Goal: Information Seeking & Learning: Learn about a topic

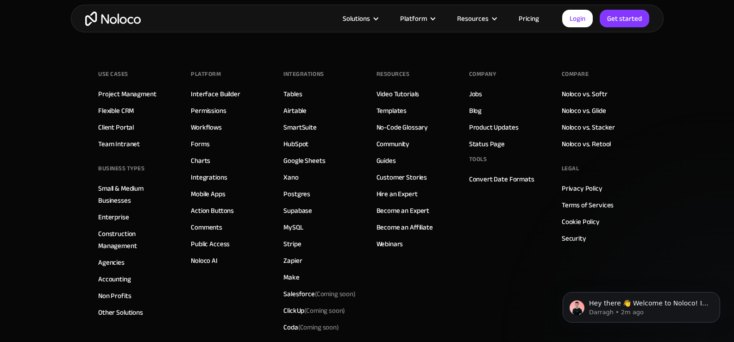
scroll to position [5150, 0]
click at [288, 274] on link "Make" at bounding box center [291, 276] width 16 height 12
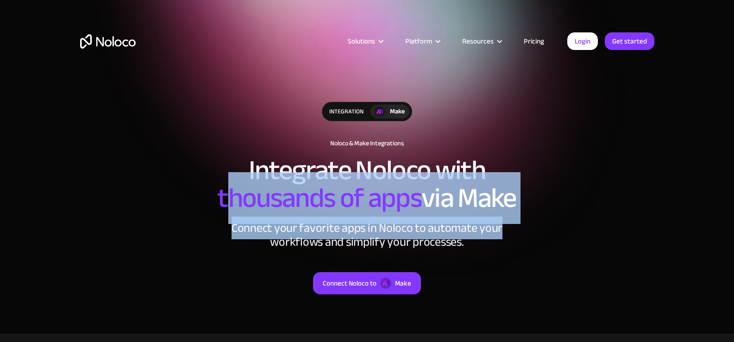
click at [528, 216] on div "integration Make Noloco & Make Integrations Integrate Noloco with thousands of …" at bounding box center [367, 208] width 592 height 230
drag, startPoint x: 243, startPoint y: 225, endPoint x: 232, endPoint y: 227, distance: 11.3
click at [243, 225] on div "Connect your favorite apps in Noloco to automate your workflows and simplify yo…" at bounding box center [367, 235] width 278 height 28
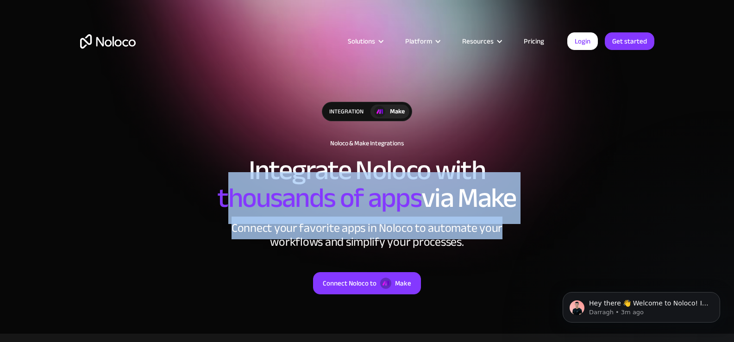
click at [220, 228] on div "integration Make Noloco & Make Integrations Integrate Noloco with thousands of …" at bounding box center [367, 208] width 592 height 230
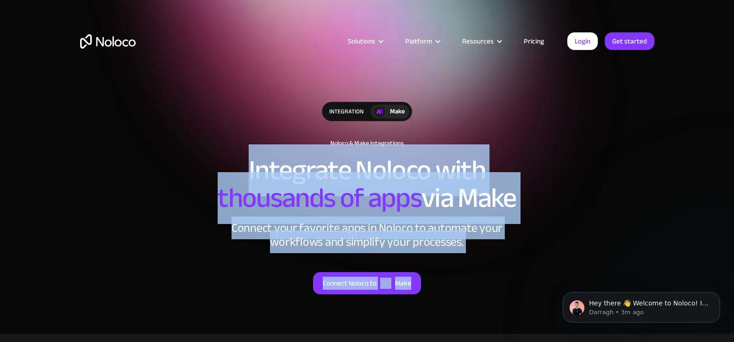
drag, startPoint x: 247, startPoint y: 151, endPoint x: 485, endPoint y: 251, distance: 257.5
click at [485, 251] on div "integration Make Noloco & Make Integrations Integrate Noloco with thousands of …" at bounding box center [367, 208] width 592 height 230
click at [485, 251] on div "Connect Noloco to Make" at bounding box center [367, 271] width 574 height 45
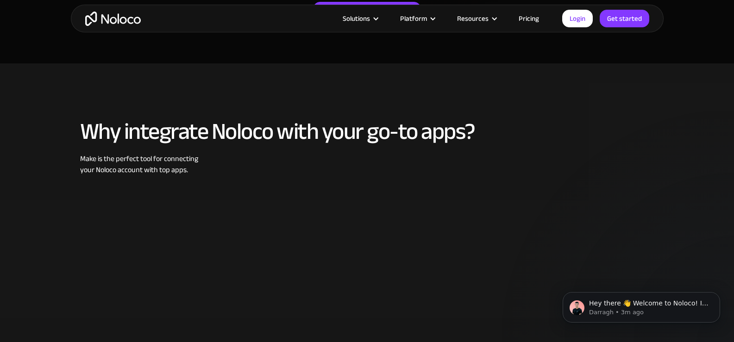
scroll to position [324, 0]
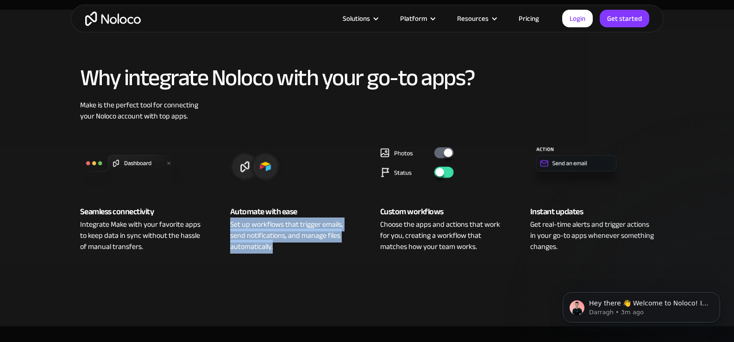
drag, startPoint x: 228, startPoint y: 225, endPoint x: 346, endPoint y: 251, distance: 120.7
click at [346, 251] on div "Automate with ease Set up workflows that trigger emails, send notifications, an…" at bounding box center [292, 194] width 143 height 117
click at [346, 250] on div "Set up workflows that trigger emails, send notifications, and manage files auto…" at bounding box center [292, 235] width 124 height 33
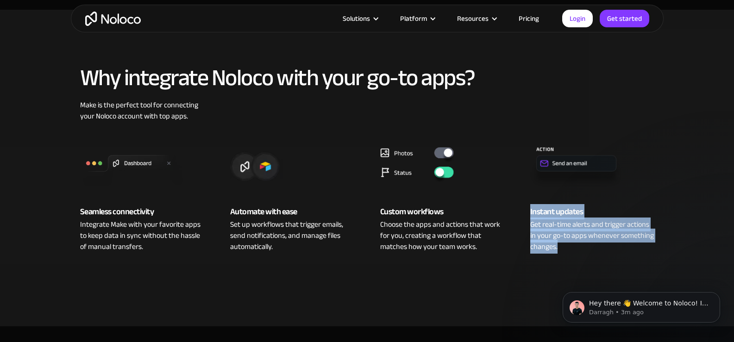
drag, startPoint x: 530, startPoint y: 221, endPoint x: 582, endPoint y: 249, distance: 58.8
click at [582, 249] on div "Instant updates Get real-time alerts and trigger actions in your go-to apps whe…" at bounding box center [592, 194] width 143 height 117
click at [582, 249] on div "Get real-time alerts and trigger actions in your go-to apps whenever something …" at bounding box center [592, 235] width 124 height 33
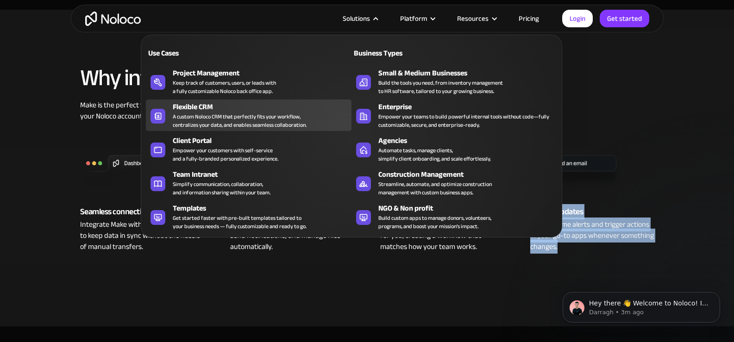
click at [235, 106] on div "Flexible CRM" at bounding box center [264, 106] width 183 height 11
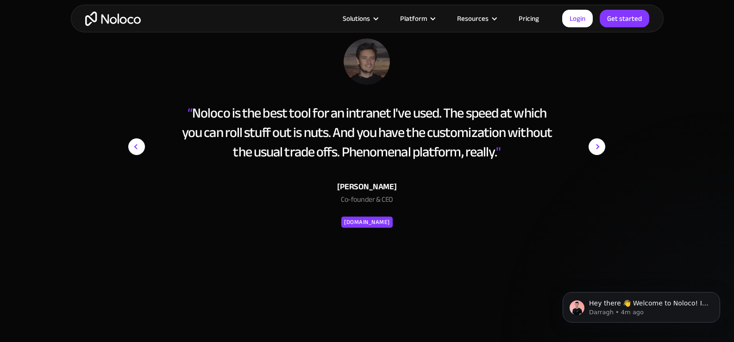
scroll to position [3333, 0]
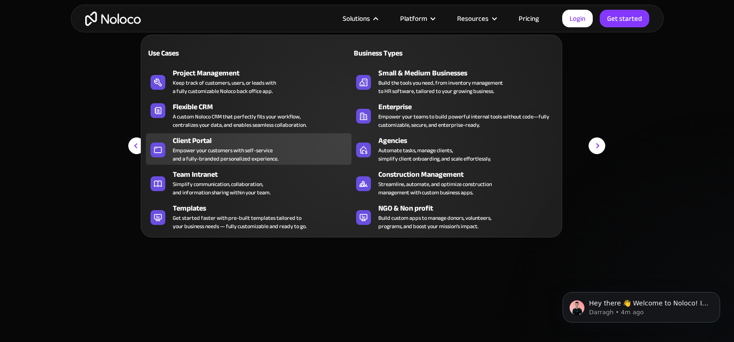
click at [249, 148] on div "Empower your customers with self-service and a fully-branded personalized exper…" at bounding box center [226, 154] width 106 height 17
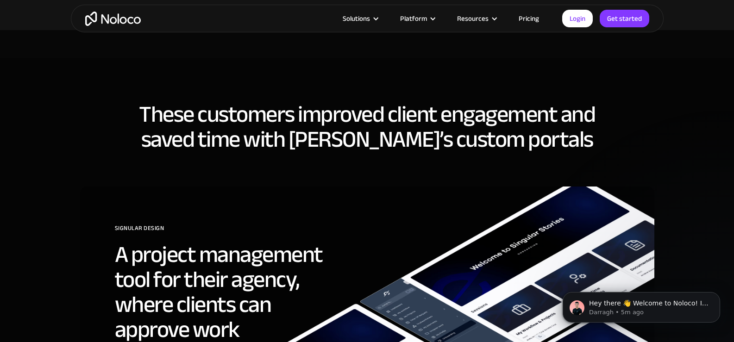
scroll to position [2685, 0]
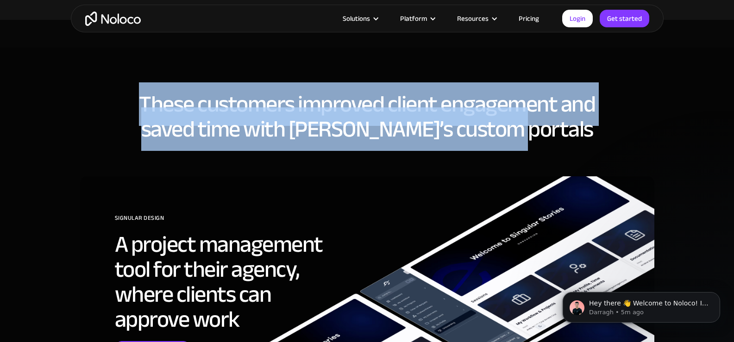
drag, startPoint x: 140, startPoint y: 107, endPoint x: 564, endPoint y: 129, distance: 424.1
click at [564, 129] on h2 "These customers improved client engagement and saved time with Noloco’s custom …" at bounding box center [367, 117] width 574 height 50
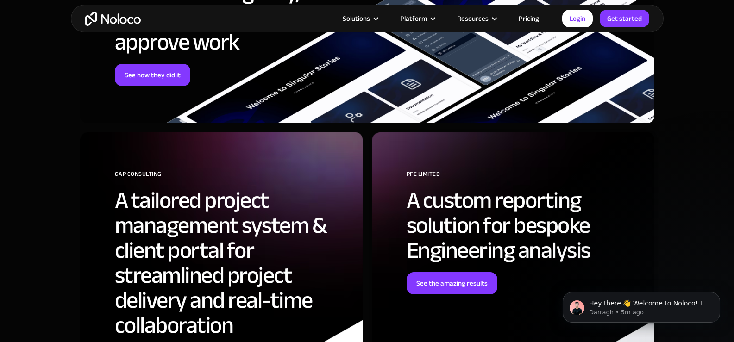
scroll to position [2962, 0]
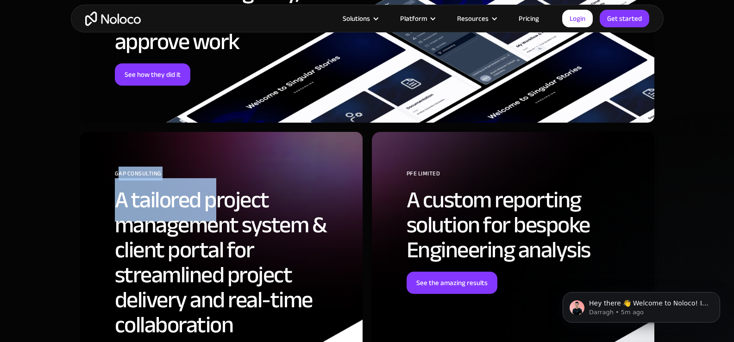
drag, startPoint x: 119, startPoint y: 176, endPoint x: 218, endPoint y: 181, distance: 99.2
click at [218, 181] on div "GAP Consulting A tailored project management system & client portal for streaml…" at bounding box center [232, 268] width 234 height 202
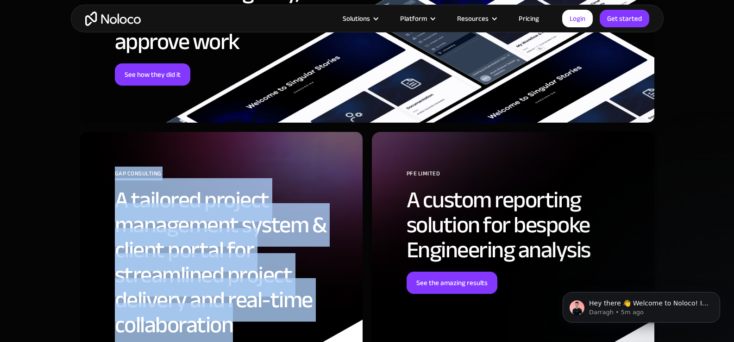
drag, startPoint x: 115, startPoint y: 174, endPoint x: 281, endPoint y: 326, distance: 225.4
click at [281, 328] on div "GAP Consulting A tailored project management system & client portal for streaml…" at bounding box center [232, 268] width 234 height 202
click at [281, 326] on h2 "A tailored project management system & client portal for streamlined project de…" at bounding box center [232, 262] width 234 height 150
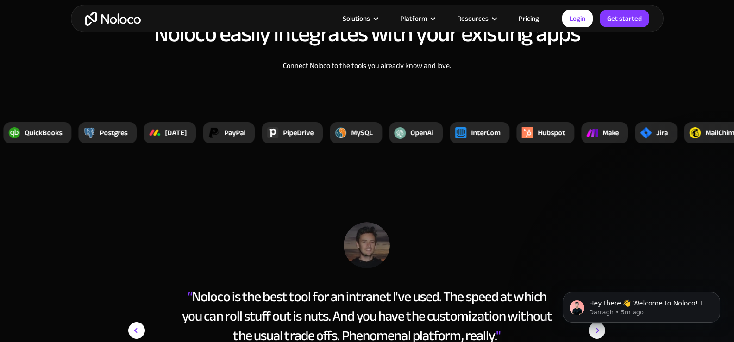
scroll to position [3564, 0]
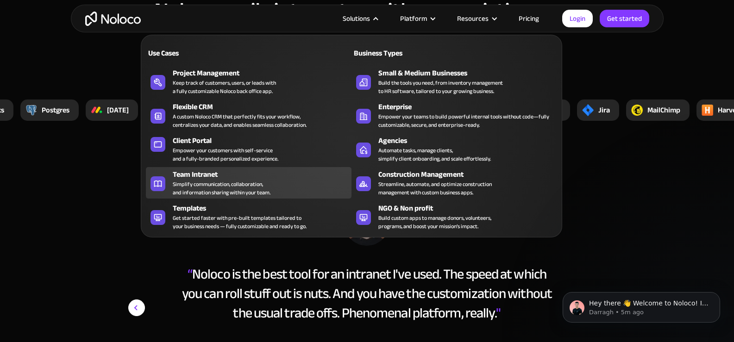
click at [228, 182] on div "Simplify communication, collaboration, and information sharing within your team." at bounding box center [222, 188] width 98 height 17
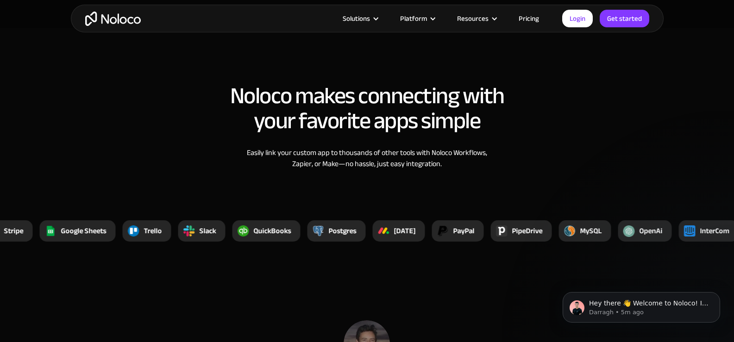
scroll to position [3148, 0]
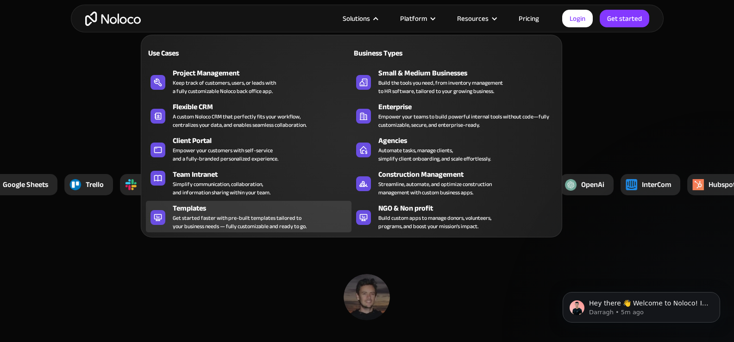
click at [226, 218] on div "Get started faster with pre-built templates tailored to your business needs — f…" at bounding box center [240, 222] width 134 height 17
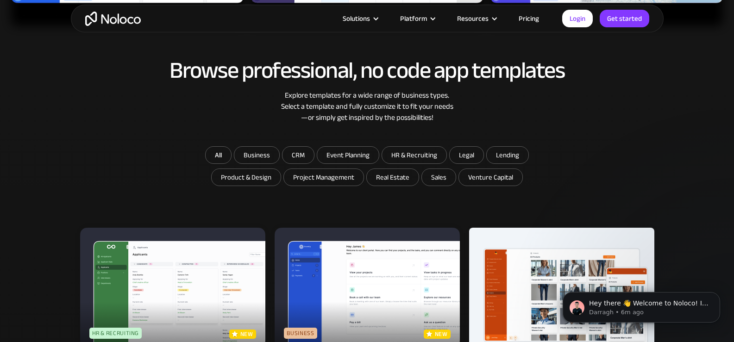
scroll to position [602, 0]
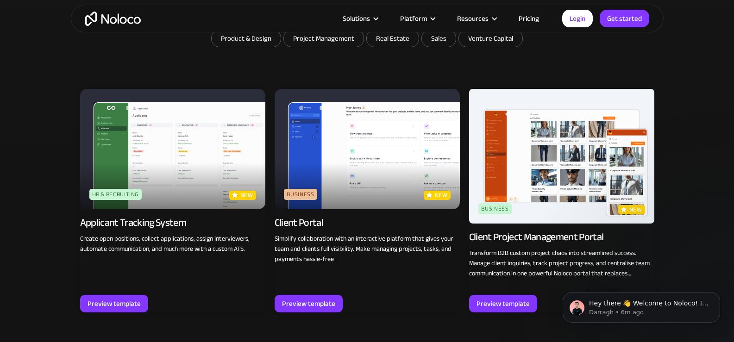
click at [172, 154] on img at bounding box center [172, 149] width 185 height 120
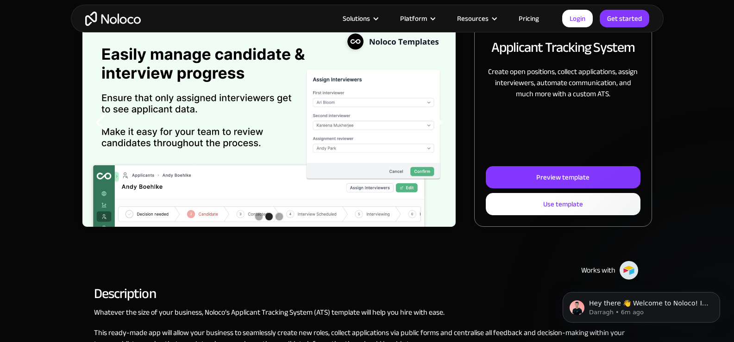
click at [461, 208] on div "Slide 2 of 3. Applicant Tracking System Create open positions, collect applicat…" at bounding box center [366, 123] width 569 height 208
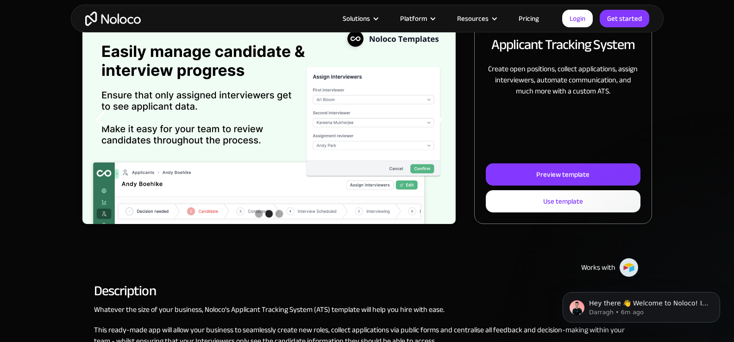
scroll to position [139, 0]
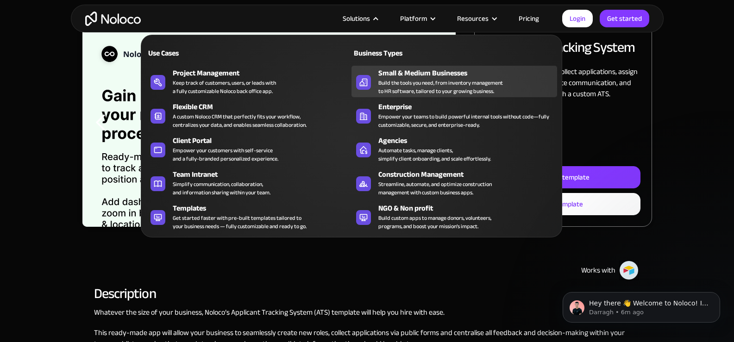
click at [412, 80] on div "Build the tools you need, from inventory management to HR software, tailored to…" at bounding box center [440, 87] width 125 height 17
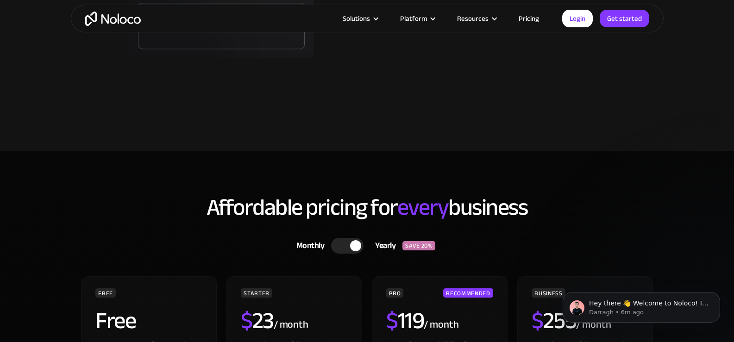
scroll to position [2592, 0]
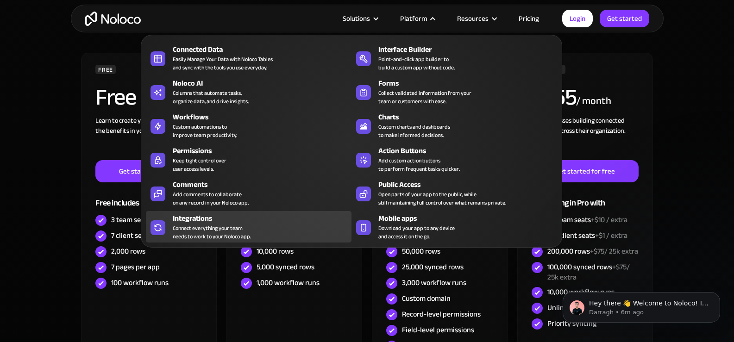
click at [263, 231] on div "Integrations Connect everything your team needs to work to your Noloco app." at bounding box center [260, 227] width 174 height 28
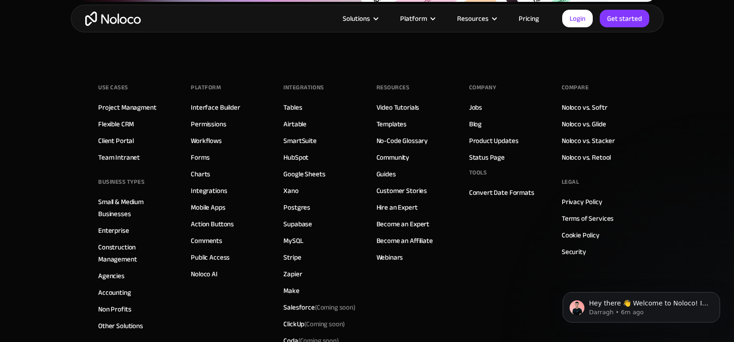
scroll to position [1729, 0]
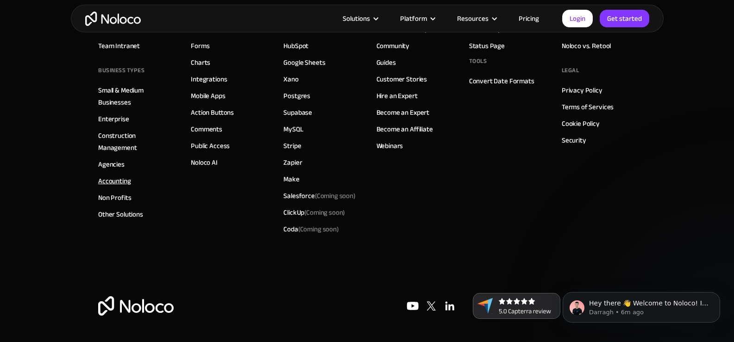
click at [120, 185] on link "Accounting" at bounding box center [114, 181] width 33 height 12
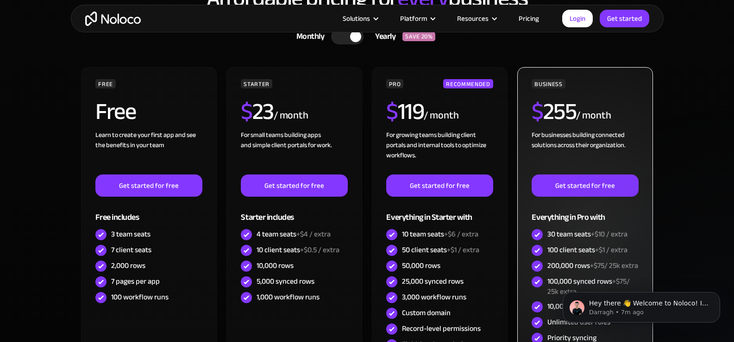
scroll to position [2962, 0]
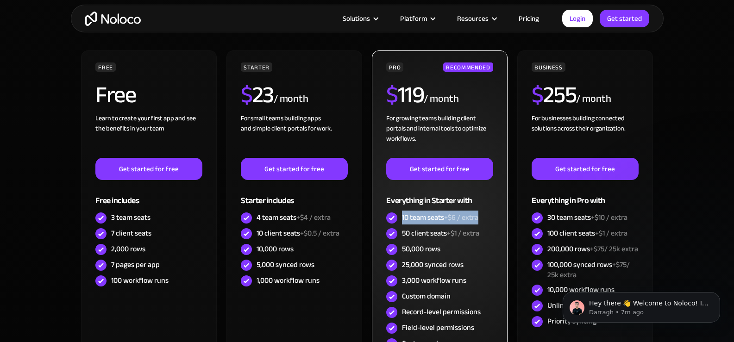
drag, startPoint x: 401, startPoint y: 216, endPoint x: 487, endPoint y: 213, distance: 86.2
click at [487, 213] on div "10 team seats +$6 / extra" at bounding box center [439, 218] width 106 height 16
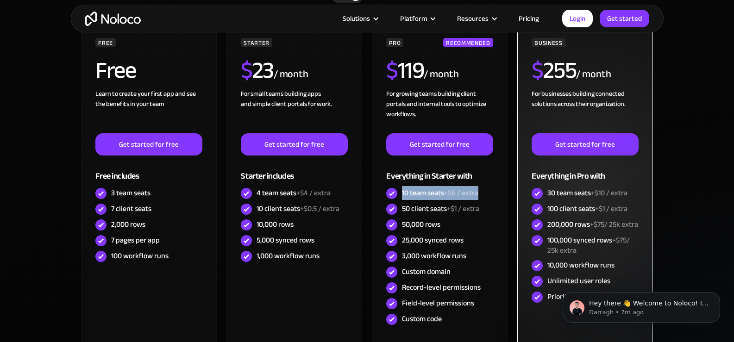
scroll to position [3009, 0]
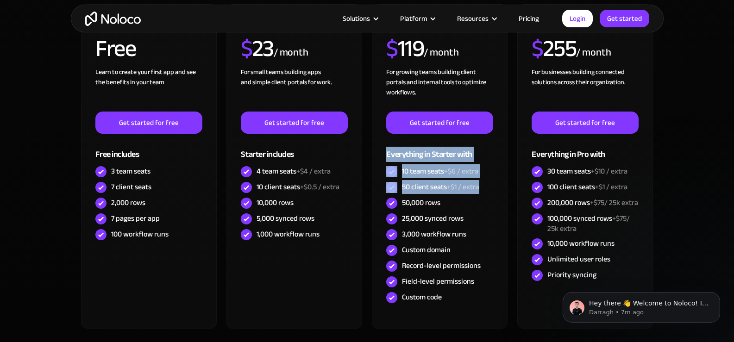
drag, startPoint x: 483, startPoint y: 187, endPoint x: 371, endPoint y: 157, distance: 116.0
click at [371, 157] on div "FREE Free Learn to create your first app and see the benefits in your team ‍ Ge…" at bounding box center [367, 170] width 574 height 332
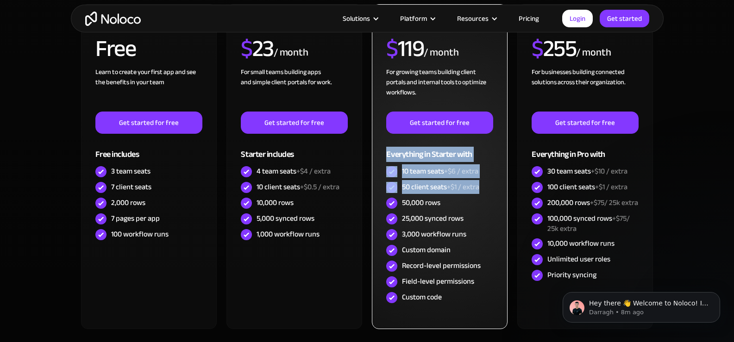
click at [374, 160] on div "PRO RECOMMENDED $ 119 / month For growing teams building client portals and int…" at bounding box center [439, 166] width 135 height 325
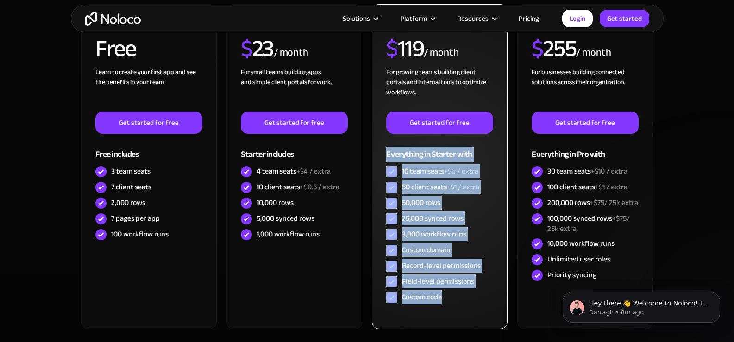
drag, startPoint x: 379, startPoint y: 158, endPoint x: 465, endPoint y: 295, distance: 162.1
click at [466, 297] on div "PRO RECOMMENDED $ 119 / month For growing teams building client portals and int…" at bounding box center [439, 166] width 135 height 325
click at [464, 298] on div "Custom code" at bounding box center [439, 298] width 106 height 16
click at [473, 291] on div "Custom code" at bounding box center [439, 298] width 106 height 16
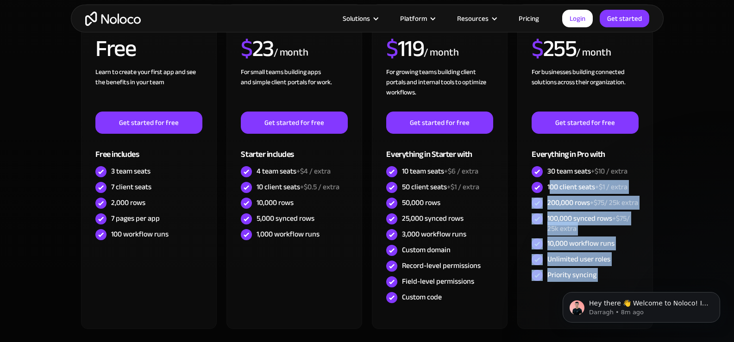
drag, startPoint x: 1103, startPoint y: 459, endPoint x: 622, endPoint y: 282, distance: 512.2
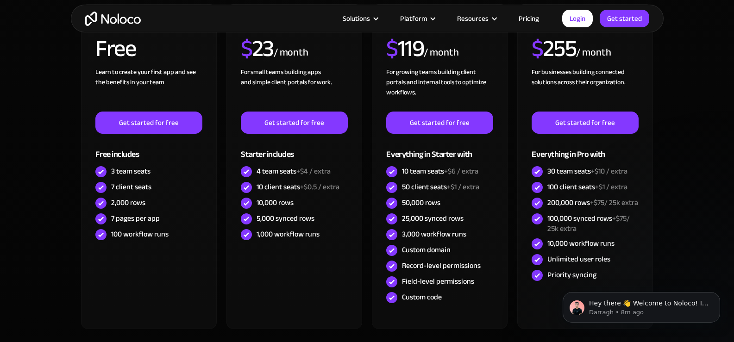
click at [622, 283] on body "Hey there 👋 Welcome to Noloco! If you have any questions, just reply to this me…" at bounding box center [641, 304] width 178 height 57
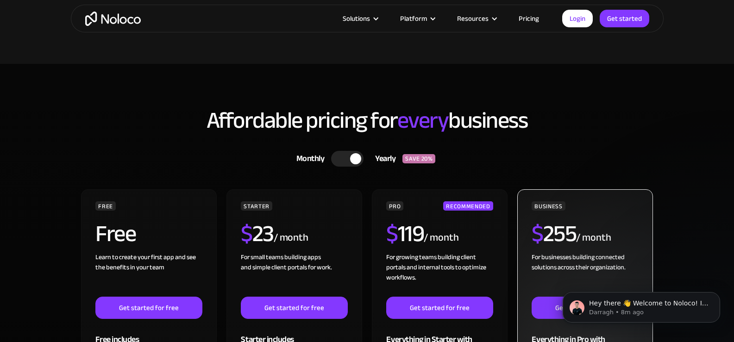
scroll to position [2685, 0]
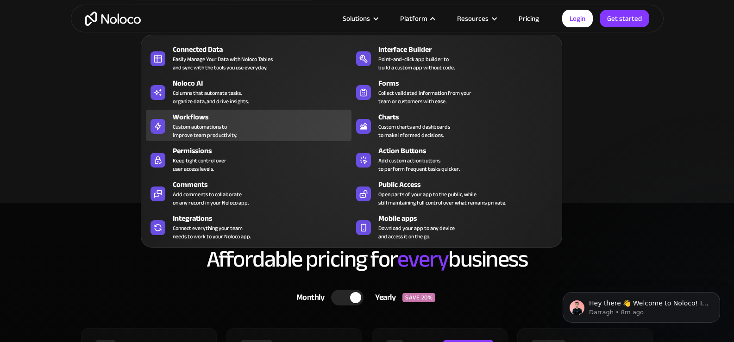
click at [244, 131] on div "Workflows Custom automations to improve team productivity." at bounding box center [260, 126] width 174 height 28
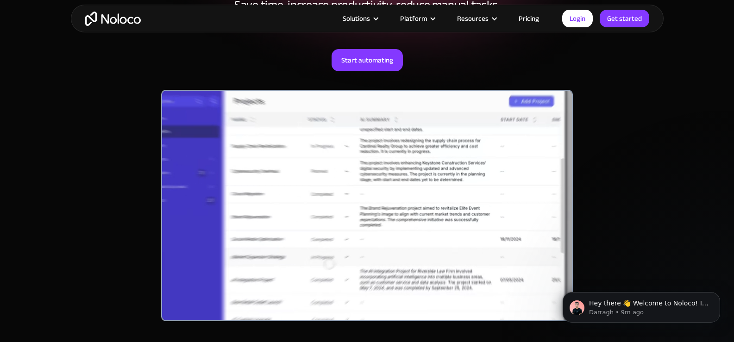
click at [617, 174] on div "AI-Powered Workflow Automation Automate Your Team’s Processes with Custom AI-Po…" at bounding box center [367, 128] width 592 height 442
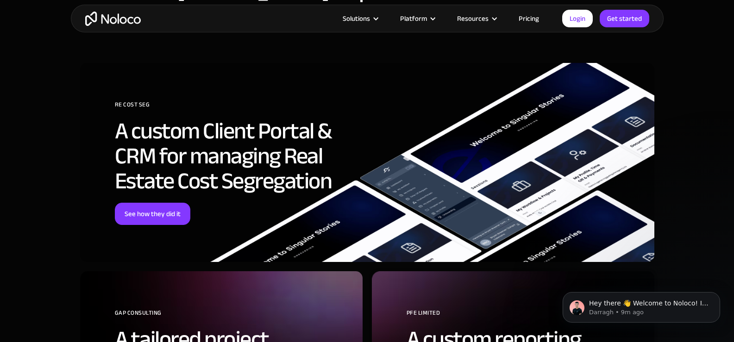
scroll to position [2546, 0]
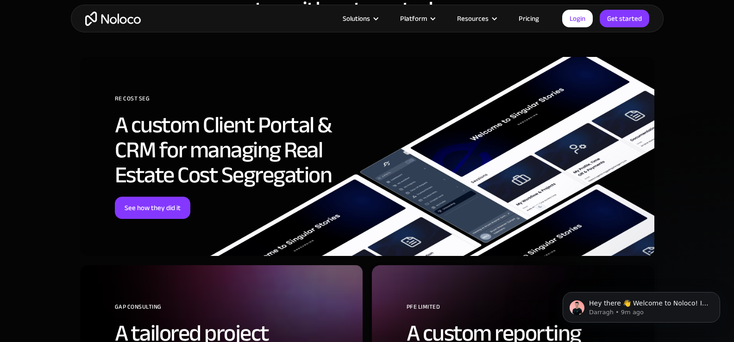
click at [522, 21] on link "Pricing" at bounding box center [529, 18] width 44 height 12
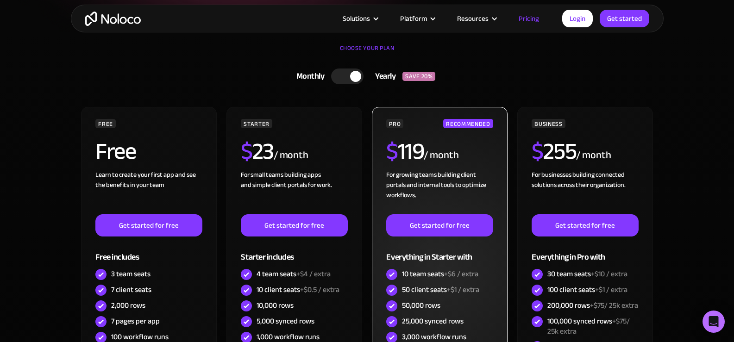
scroll to position [231, 0]
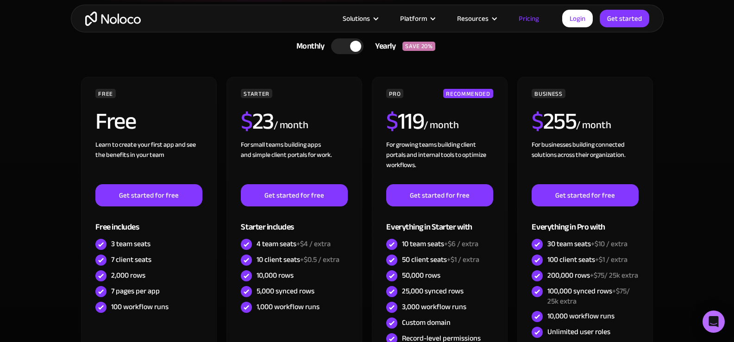
click at [340, 44] on div at bounding box center [347, 46] width 32 height 16
